Goal: Use online tool/utility: Utilize a website feature to perform a specific function

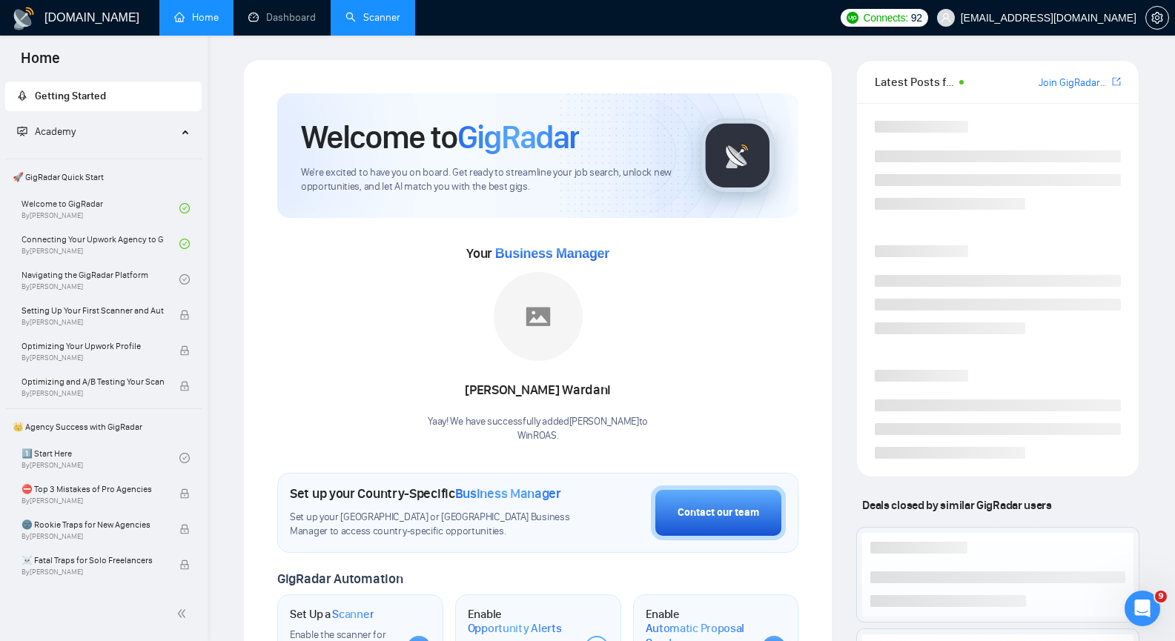
click at [390, 21] on link "Scanner" at bounding box center [372, 17] width 55 height 13
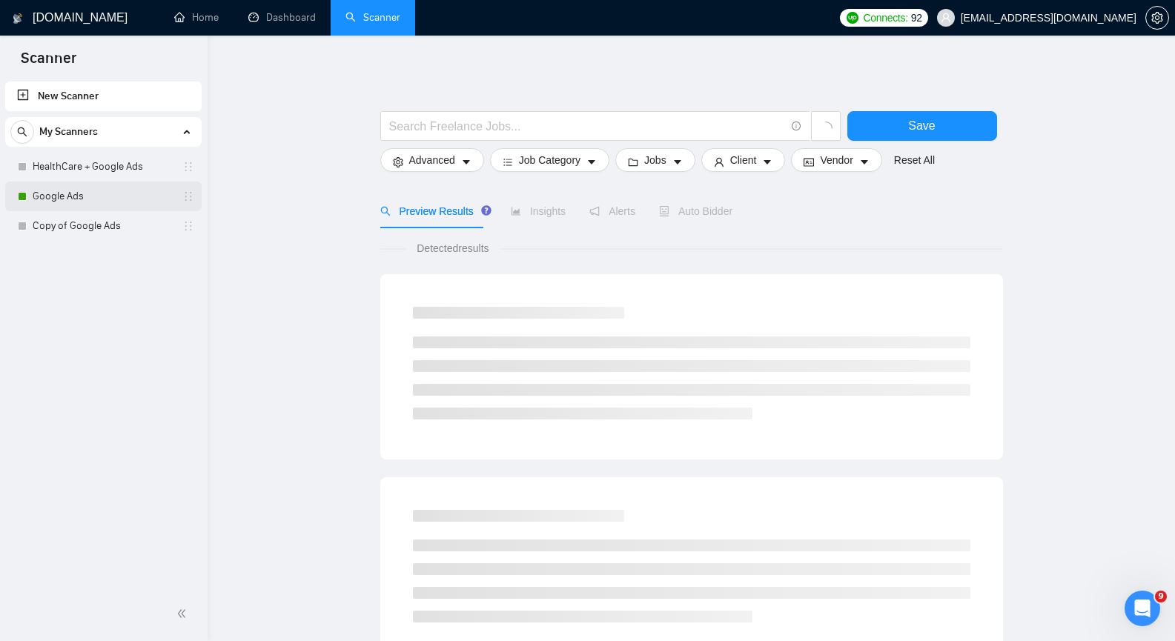
click at [85, 192] on link "Google Ads" at bounding box center [103, 197] width 141 height 30
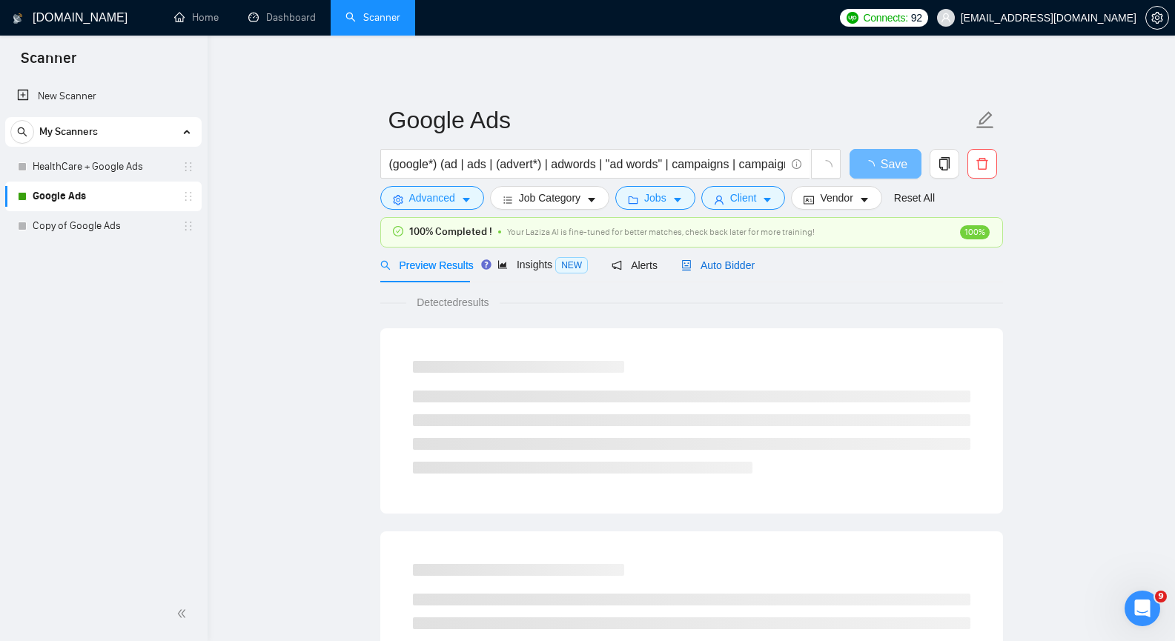
click at [743, 272] on div "Auto Bidder" at bounding box center [717, 265] width 73 height 16
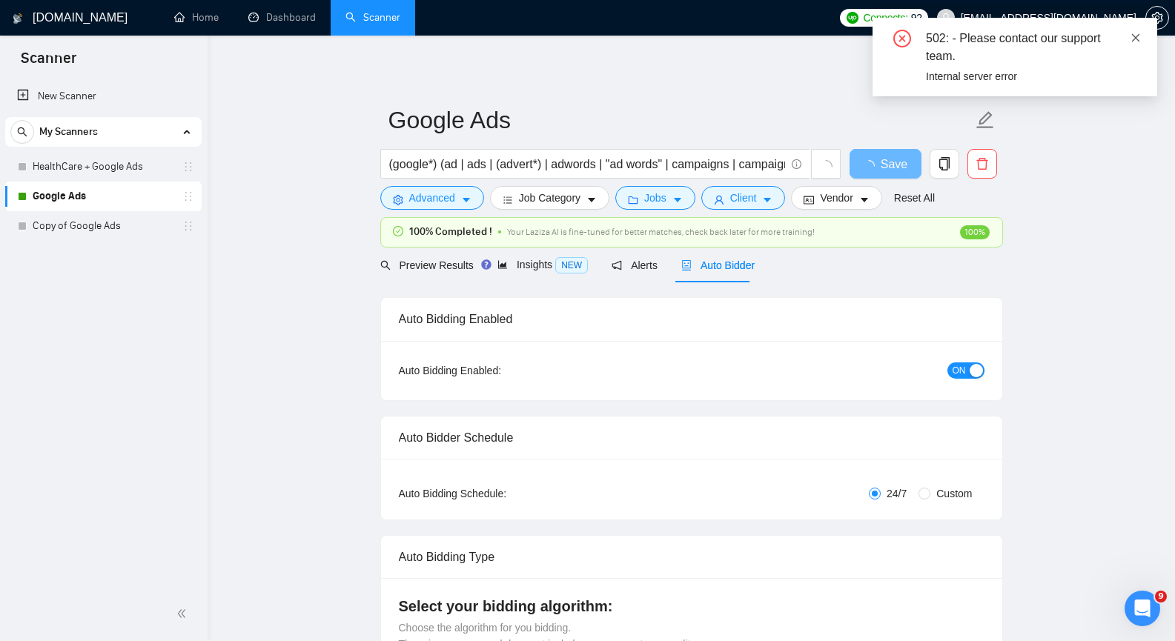
click at [1134, 36] on icon "close" at bounding box center [1135, 38] width 10 height 10
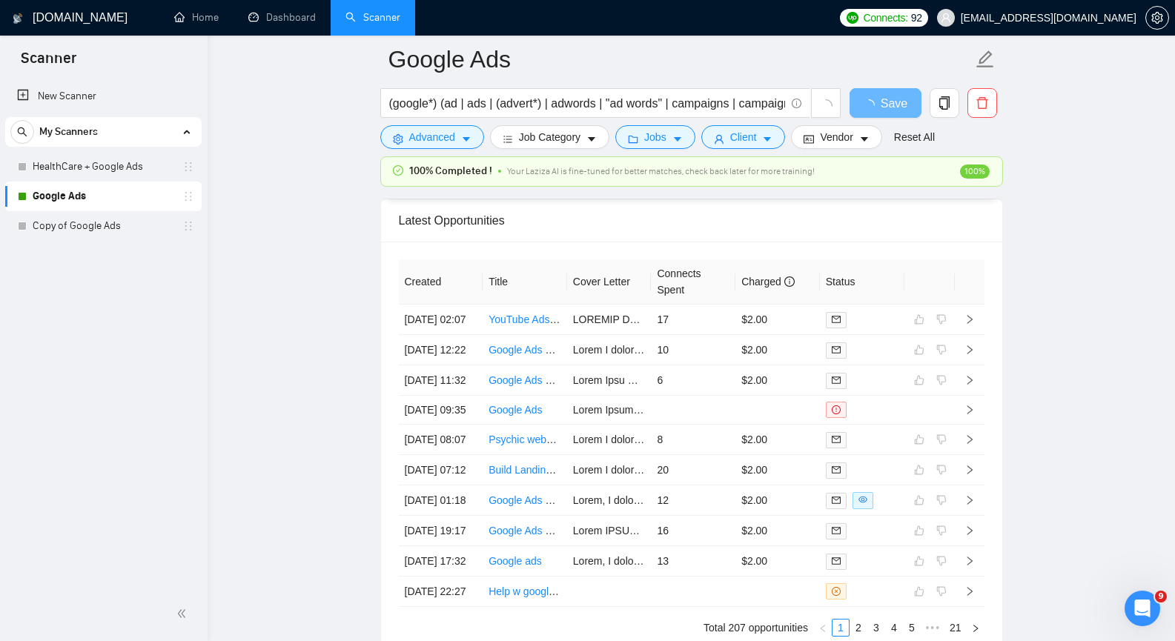
scroll to position [3558, 0]
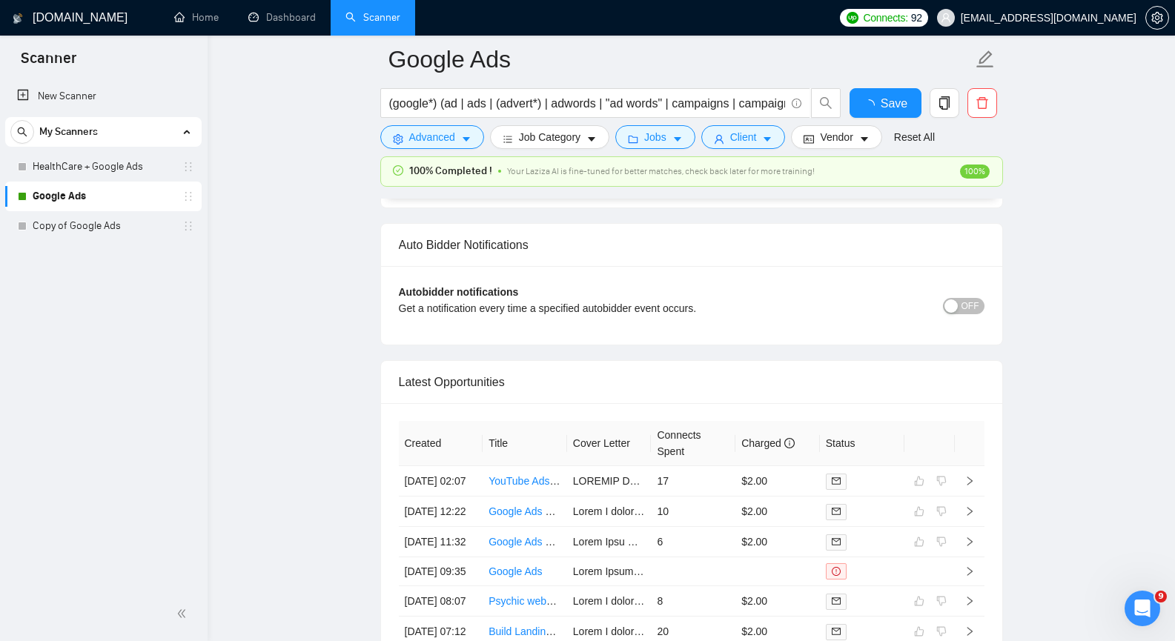
scroll to position [3520, 0]
